Goal: Check status: Check status

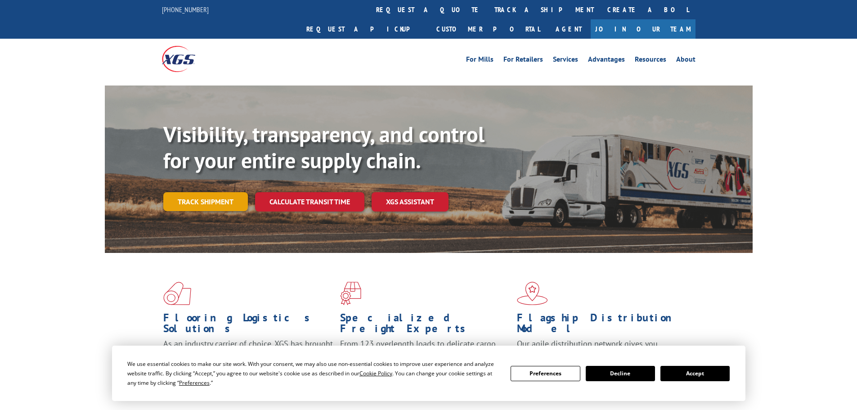
click at [199, 192] on link "Track shipment" at bounding box center [205, 201] width 85 height 19
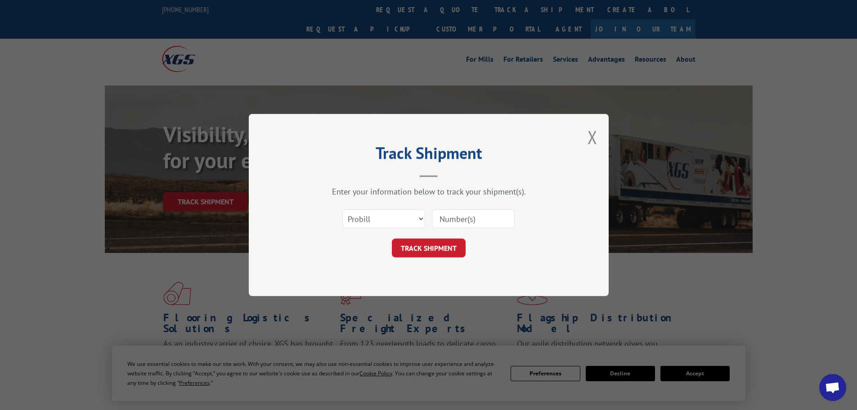
click at [456, 216] on input at bounding box center [473, 218] width 83 height 19
paste input "16920492"
type input "16920492"
click at [434, 248] on button "TRACK SHIPMENT" at bounding box center [429, 247] width 74 height 19
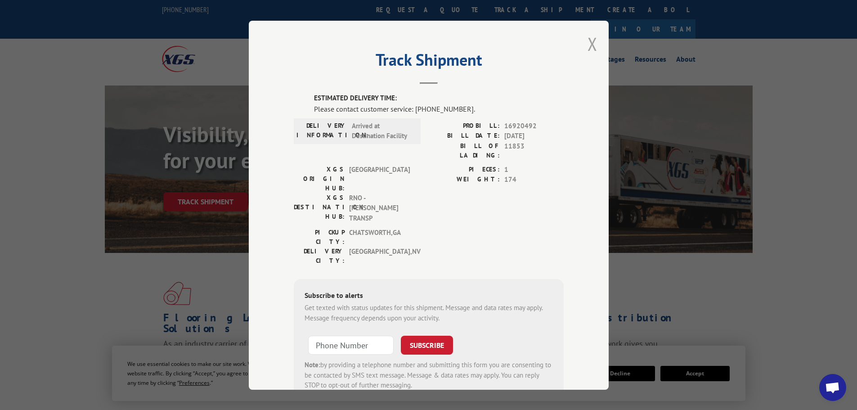
click at [588, 46] on button "Close modal" at bounding box center [593, 44] width 10 height 24
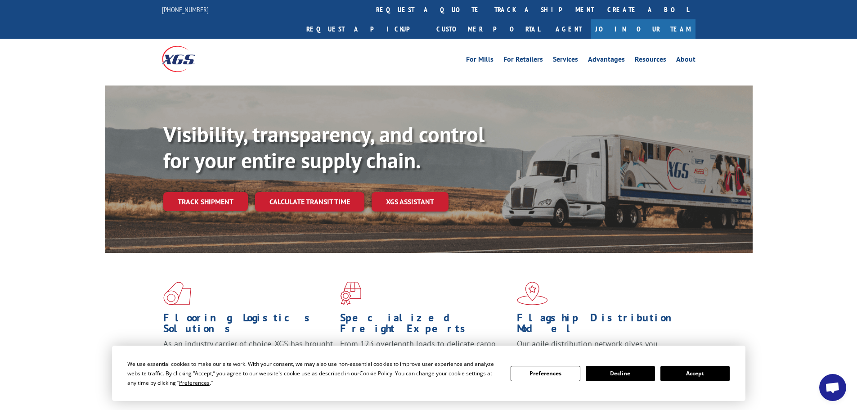
click at [703, 373] on button "Accept" at bounding box center [695, 373] width 69 height 15
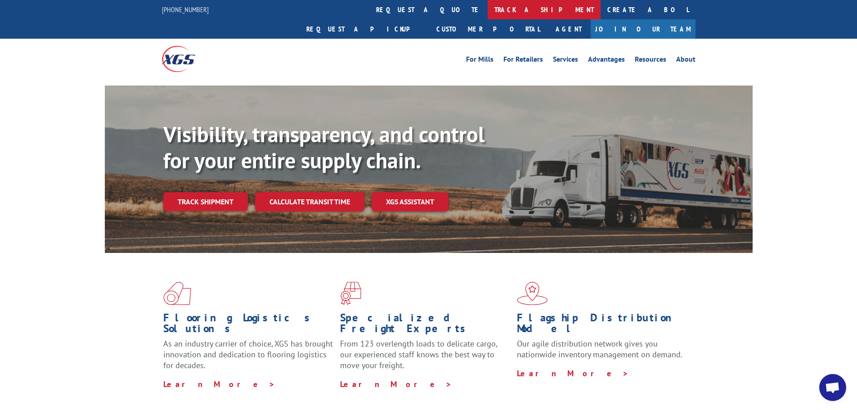
click at [488, 10] on link "track a shipment" at bounding box center [544, 9] width 113 height 19
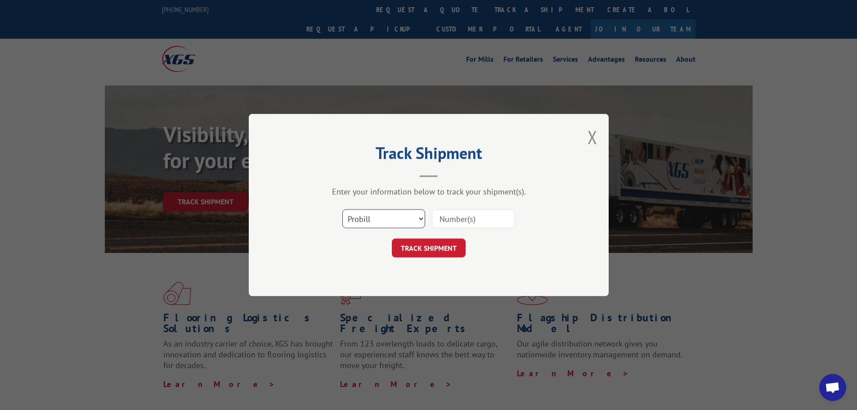
drag, startPoint x: 372, startPoint y: 213, endPoint x: 376, endPoint y: 224, distance: 11.1
click at [372, 214] on select "Select category... Probill BOL PO" at bounding box center [383, 218] width 83 height 19
select select "bol"
click at [342, 209] on select "Select category... Probill BOL PO" at bounding box center [383, 218] width 83 height 19
click at [456, 216] on input at bounding box center [473, 218] width 83 height 19
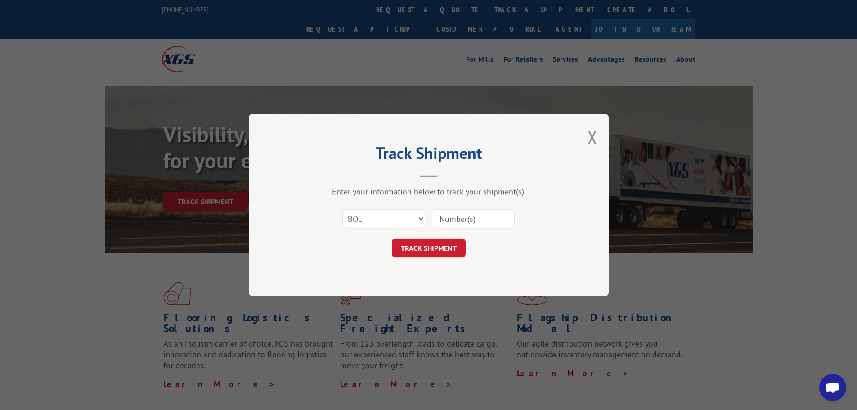
paste input "16920492"
type input "16920492"
click at [433, 247] on button "TRACK SHIPMENT" at bounding box center [429, 247] width 74 height 19
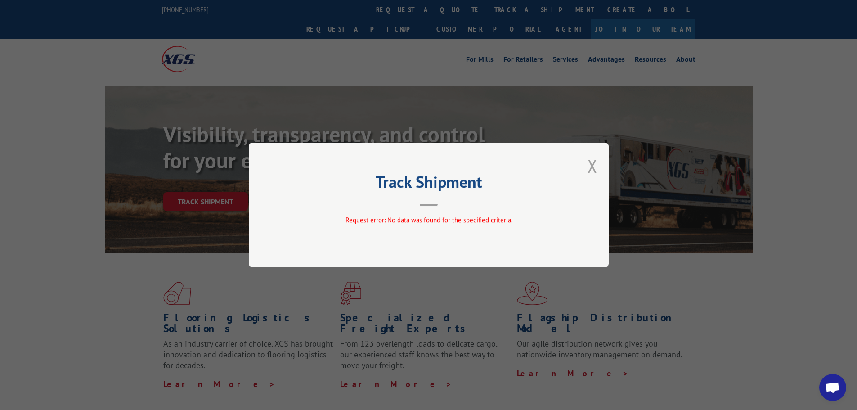
click at [589, 166] on button "Close modal" at bounding box center [593, 166] width 10 height 24
